Goal: Information Seeking & Learning: Learn about a topic

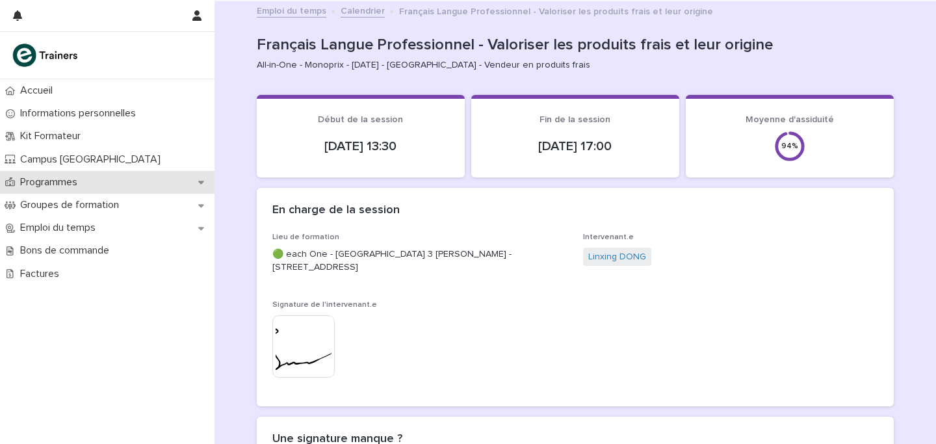
click at [51, 173] on div "Programmes" at bounding box center [107, 182] width 215 height 23
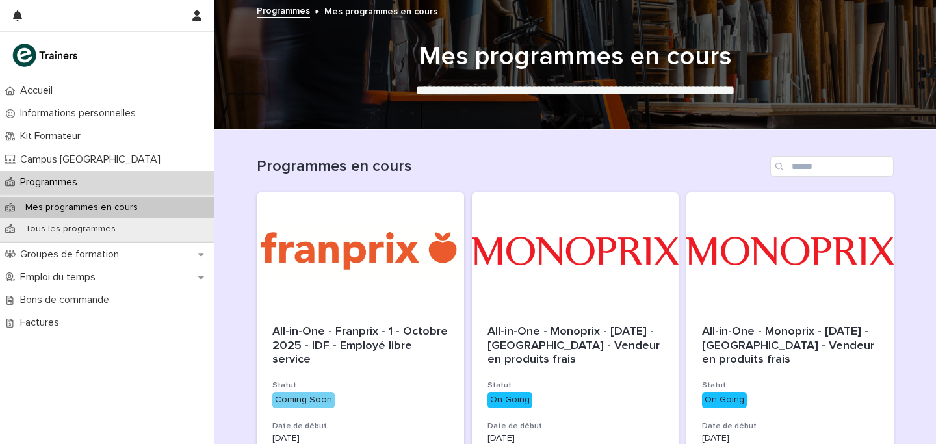
scroll to position [72, 0]
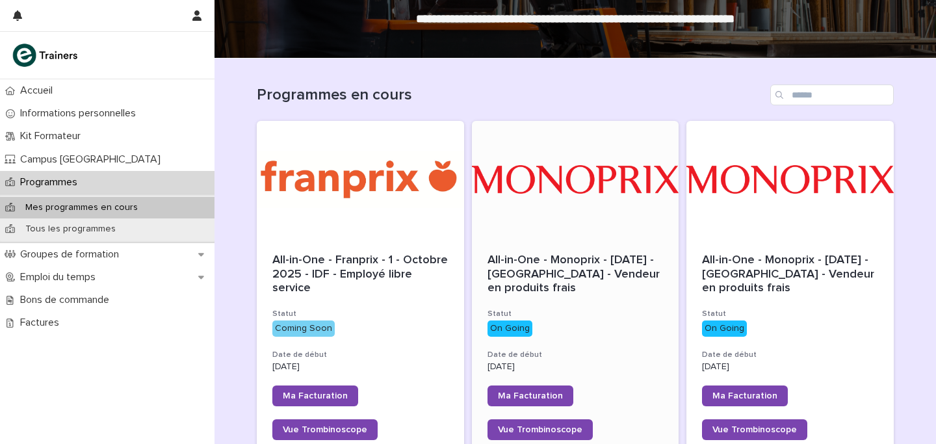
click at [644, 183] on div at bounding box center [575, 179] width 207 height 117
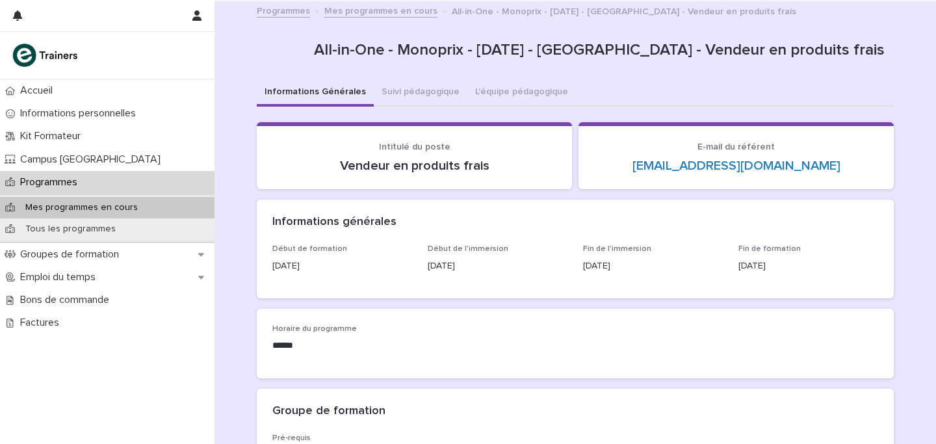
scroll to position [7, 0]
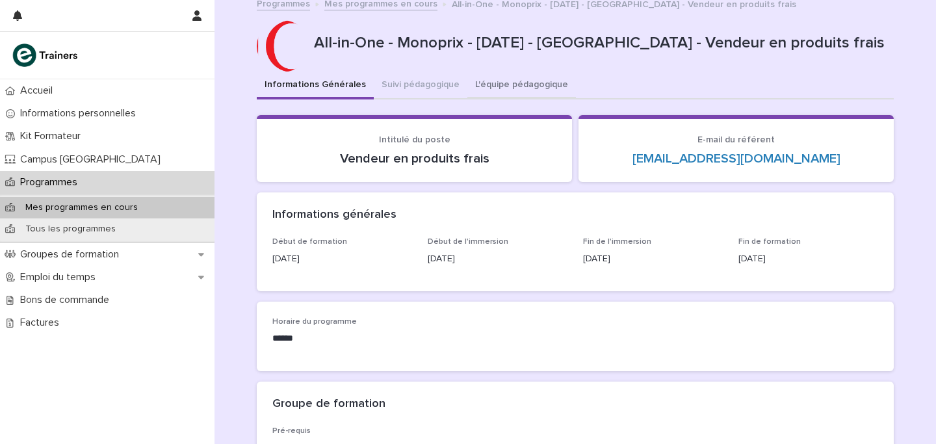
click at [503, 90] on button "L'équipe pédagogique" at bounding box center [521, 85] width 109 height 27
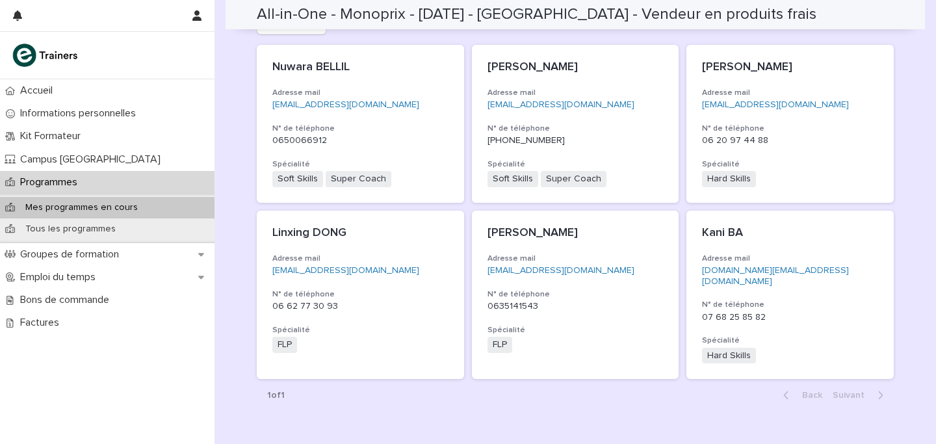
scroll to position [289, 0]
